Goal: Task Accomplishment & Management: Manage account settings

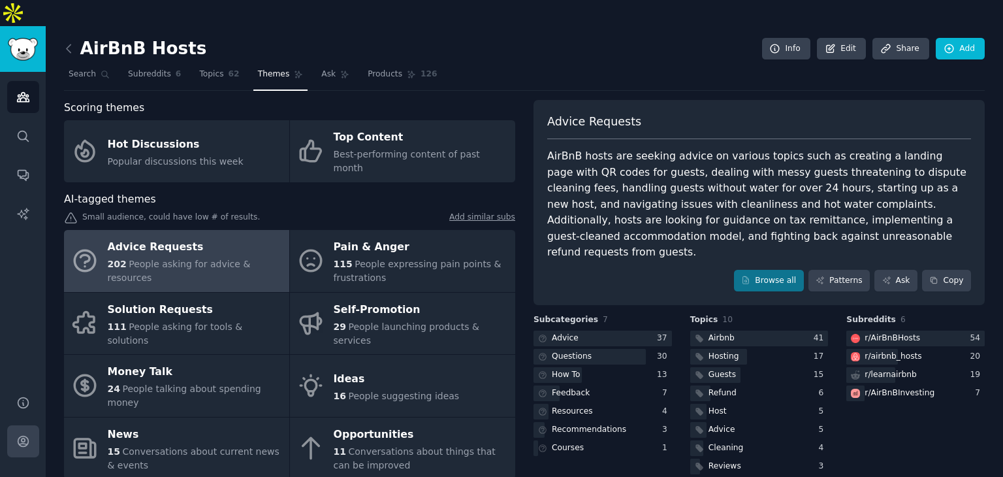
click at [26, 434] on icon "Sidebar" at bounding box center [23, 441] width 14 height 14
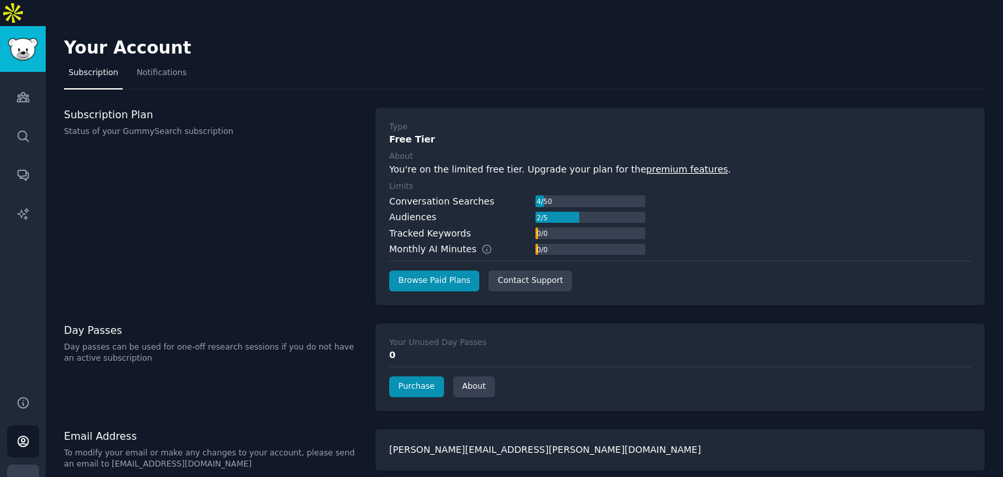
click at [23, 474] on icon "Sidebar" at bounding box center [23, 481] width 14 height 14
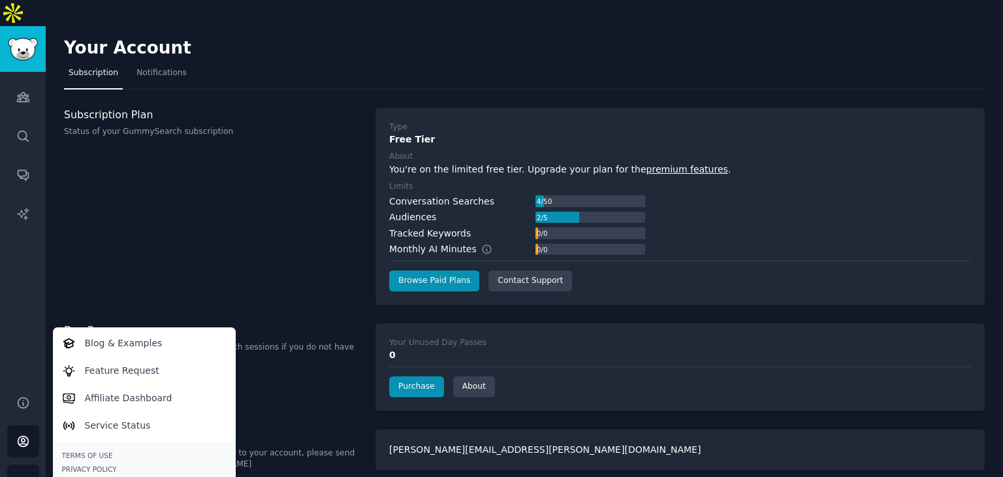
click at [82, 476] on div "Log Out →" at bounding box center [144, 482] width 165 height 9
